Goal: Task Accomplishment & Management: Manage account settings

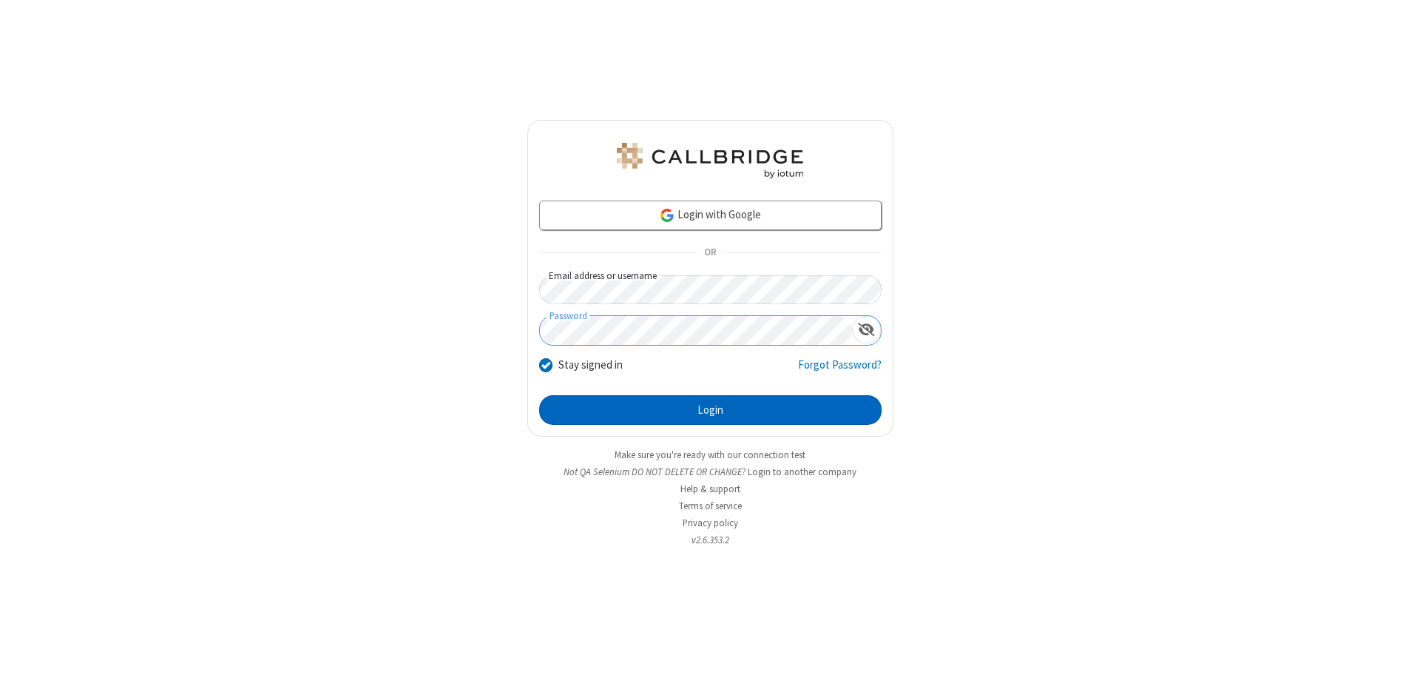
click at [710, 410] on button "Login" at bounding box center [710, 410] width 342 height 30
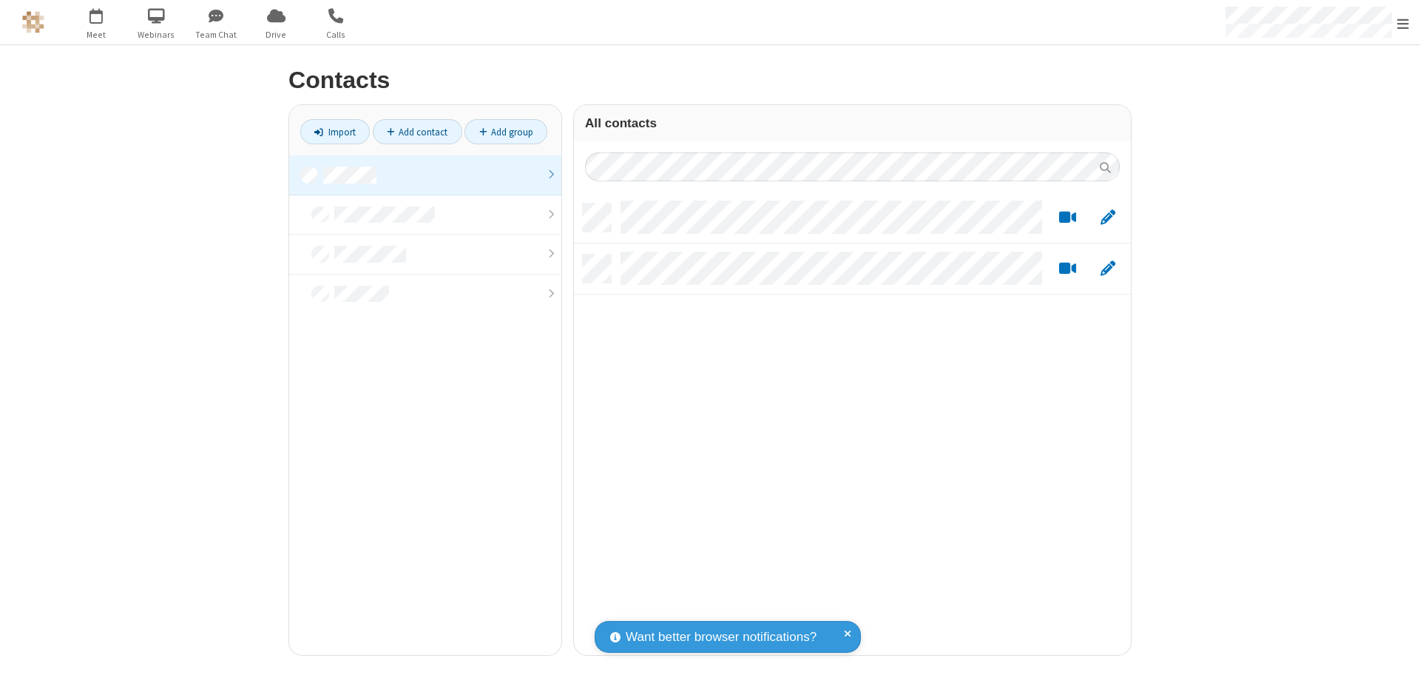
scroll to position [451, 546]
click at [425, 175] on link at bounding box center [425, 175] width 272 height 40
click at [417, 132] on link "Add contact" at bounding box center [417, 131] width 89 height 25
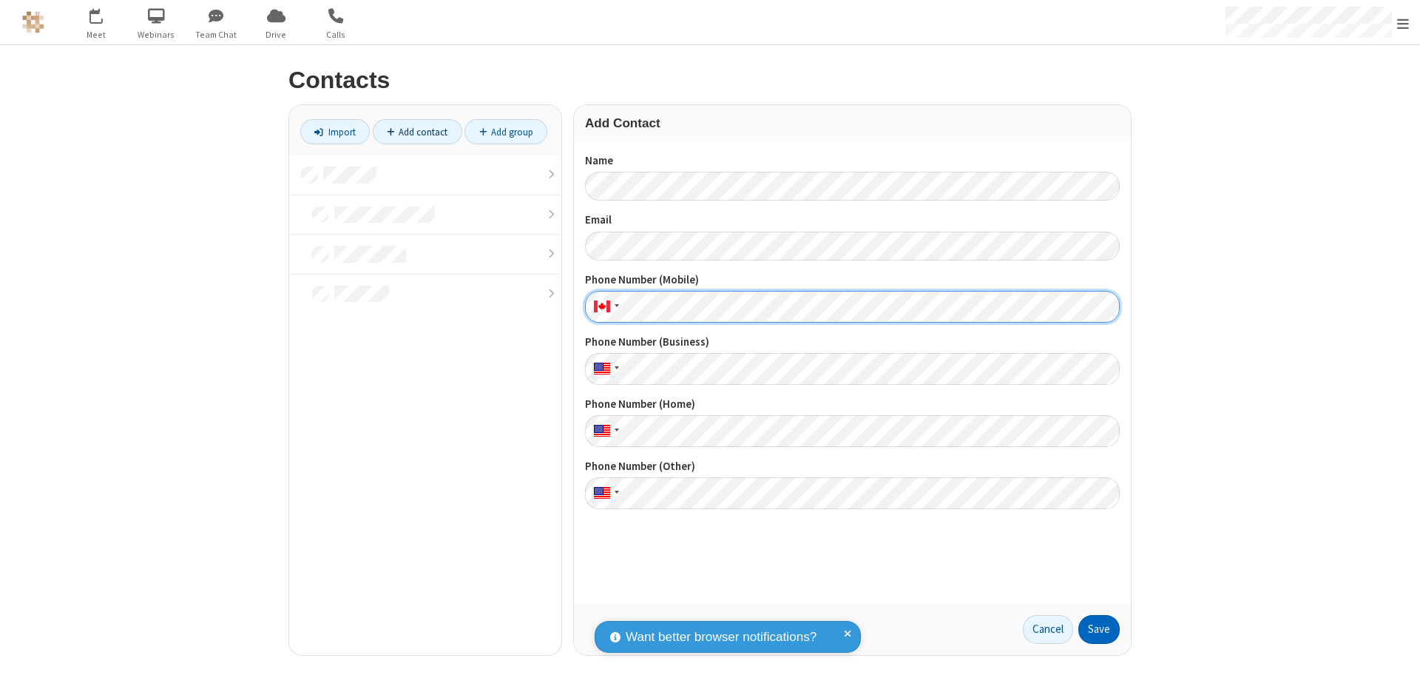
click at [1099, 629] on button "Save" at bounding box center [1098, 630] width 41 height 30
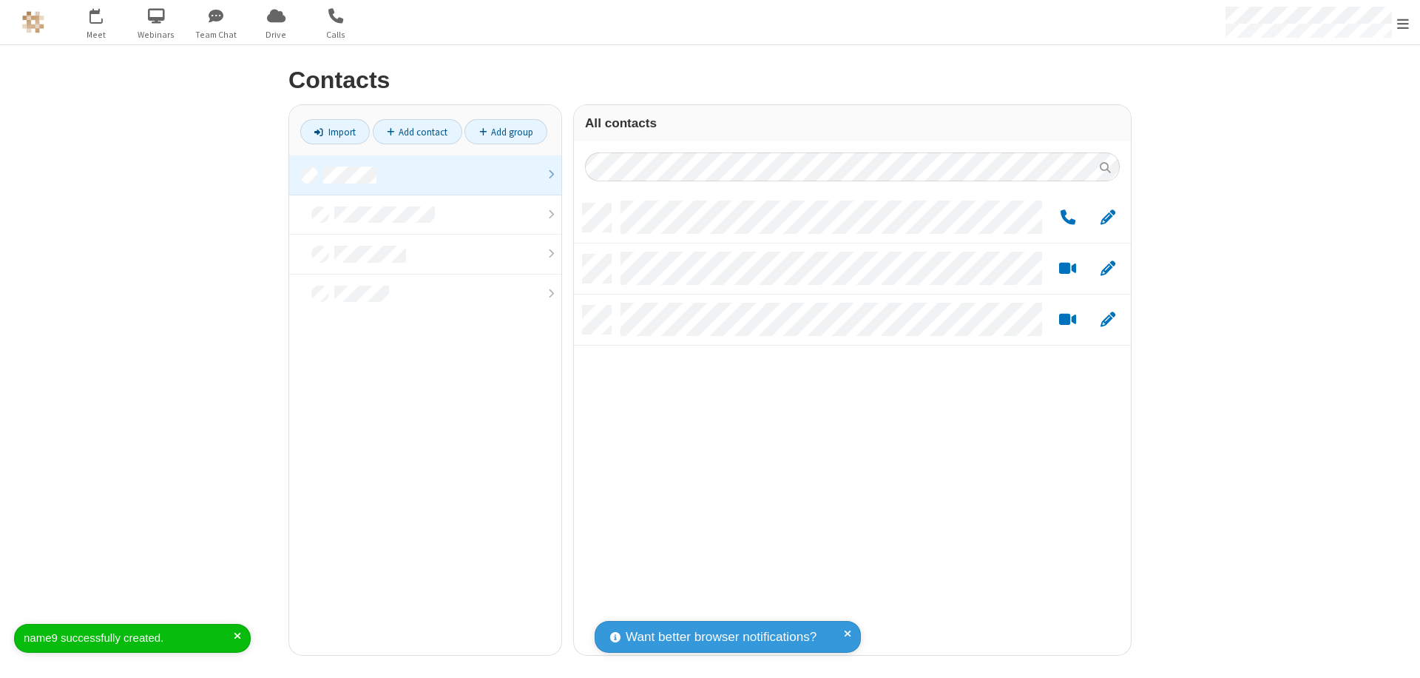
scroll to position [451, 546]
click at [417, 132] on link "Add contact" at bounding box center [417, 131] width 89 height 25
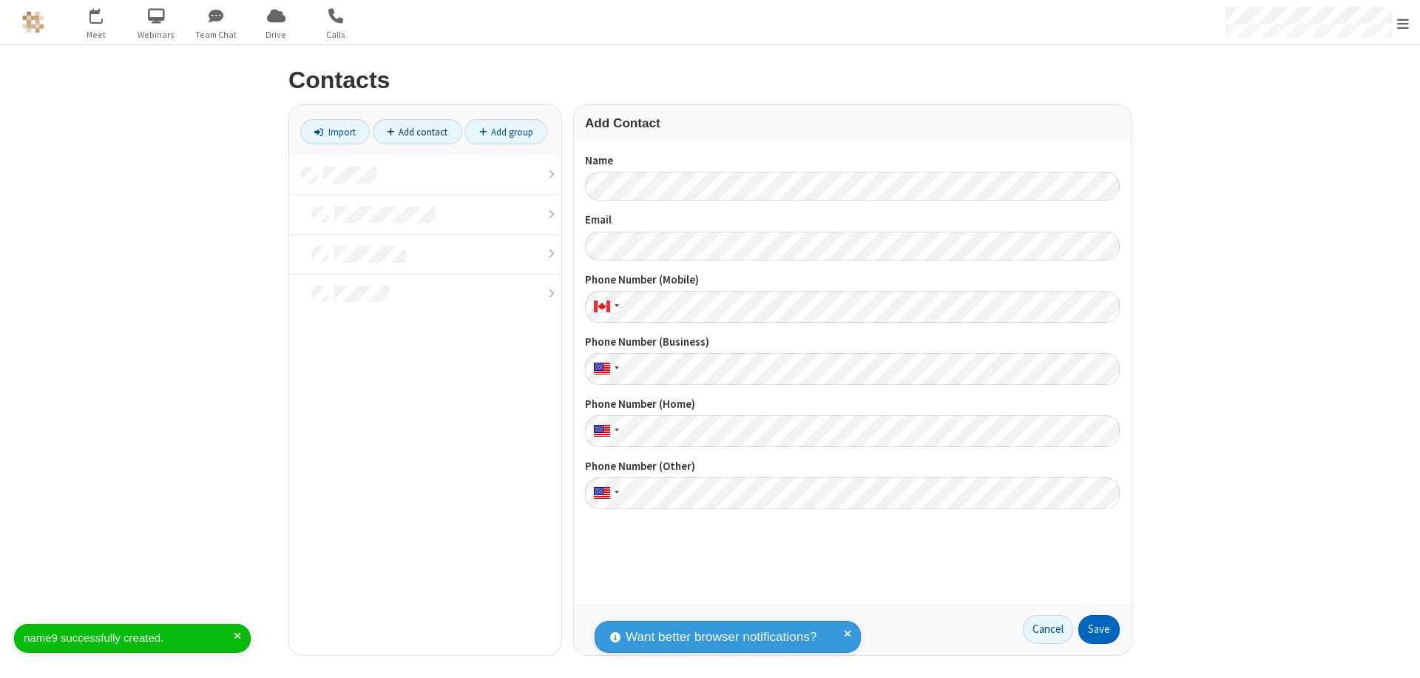
click at [1099, 629] on button "Save" at bounding box center [1098, 630] width 41 height 30
